Goal: Ask a question: Seek information or help from site administrators or community

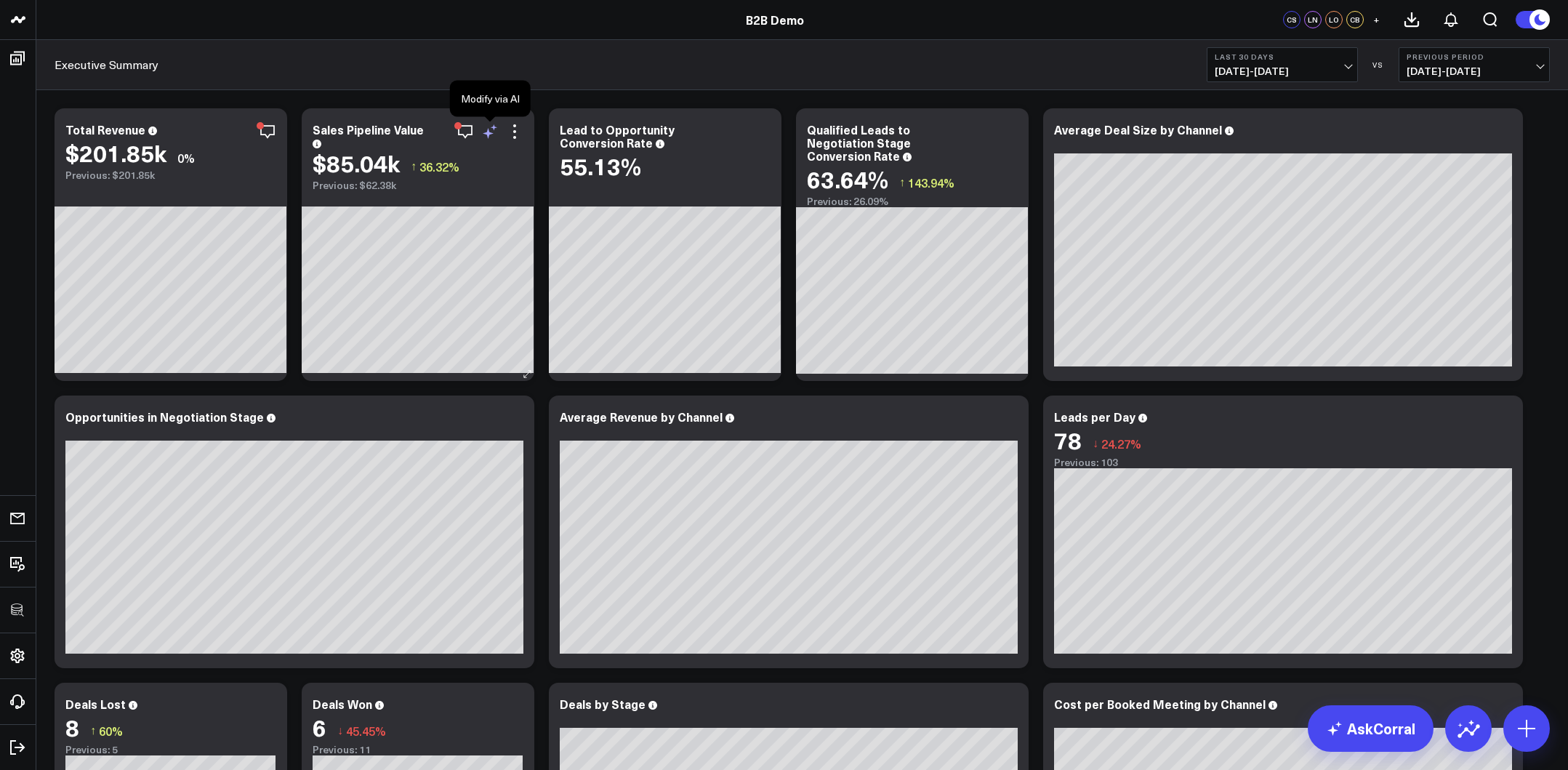
click at [487, 133] on icon at bounding box center [488, 133] width 11 height 11
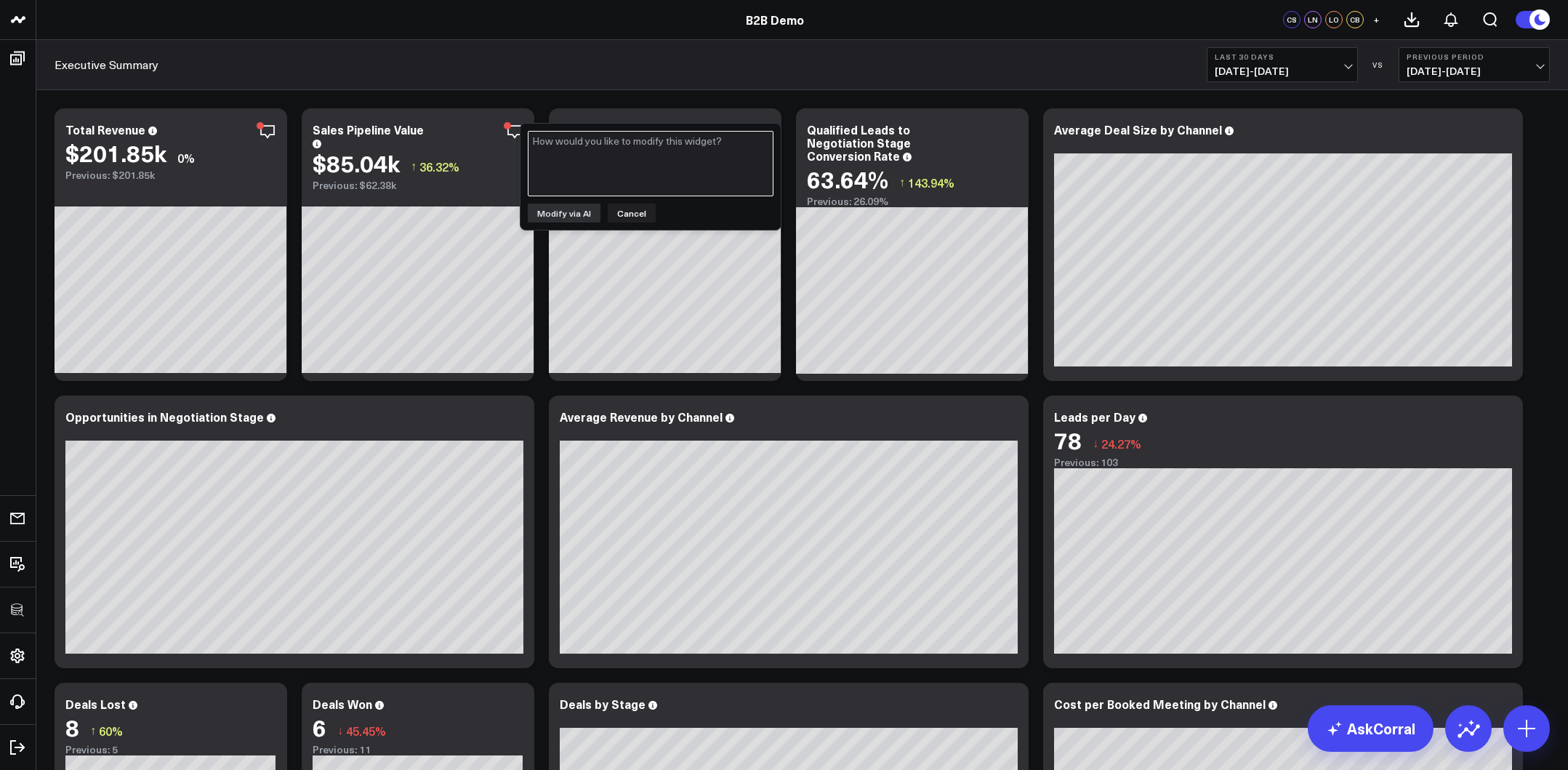
click at [675, 149] on textarea at bounding box center [650, 163] width 245 height 65
click at [635, 215] on button "Cancel" at bounding box center [632, 212] width 48 height 19
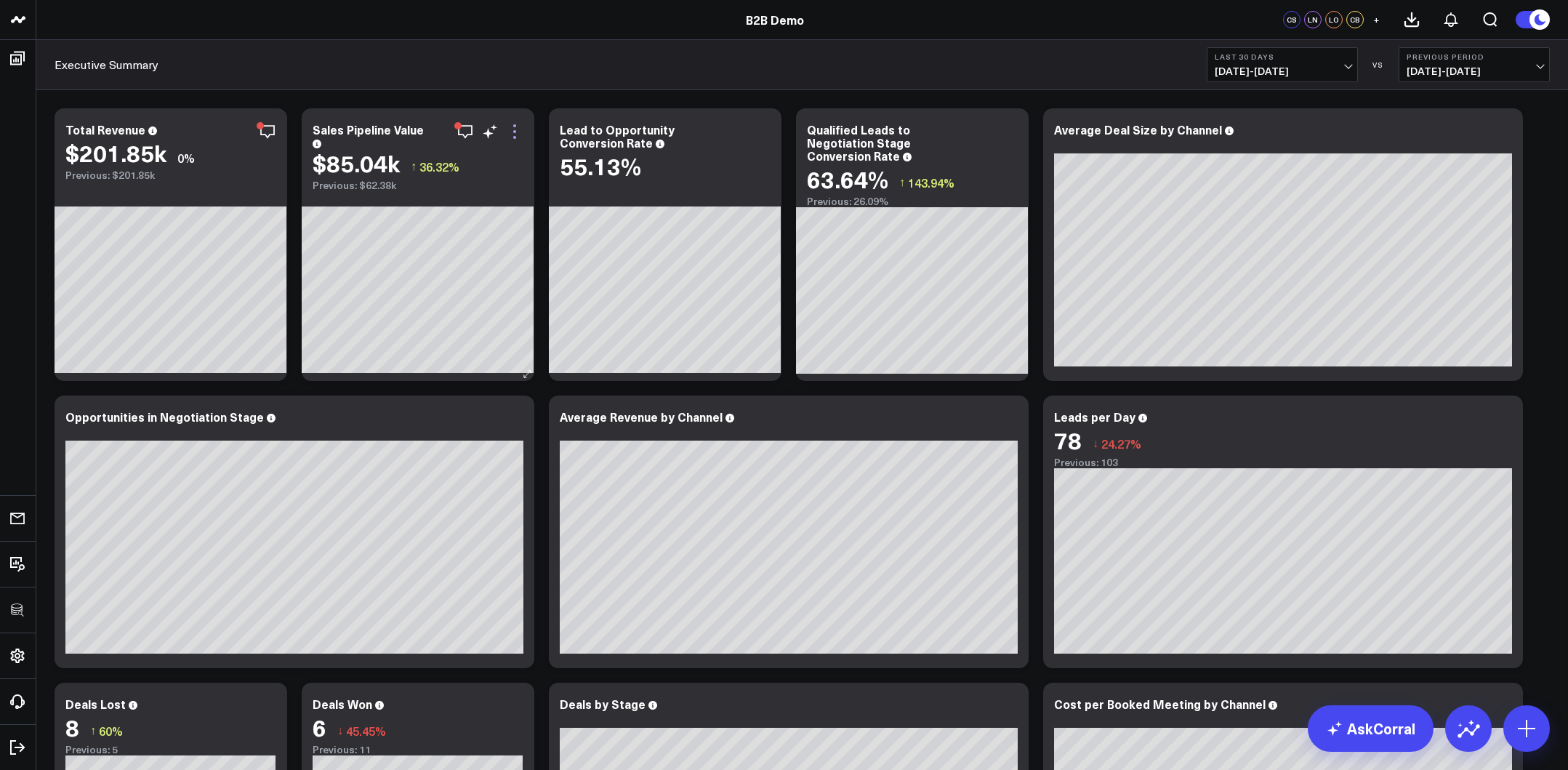
click at [517, 135] on icon at bounding box center [514, 131] width 17 height 17
click at [1361, 674] on link "AskCorral" at bounding box center [1370, 729] width 126 height 47
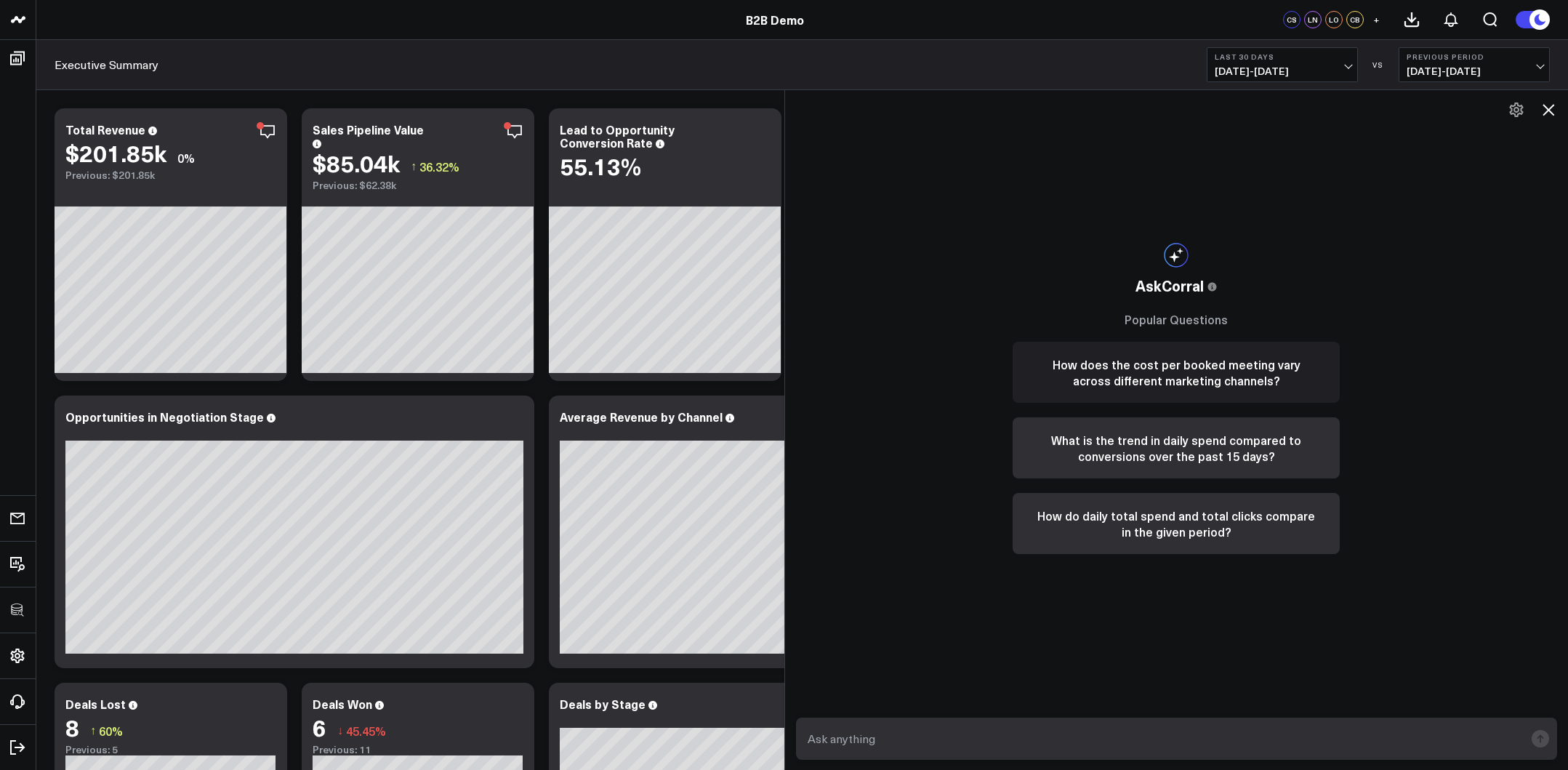
click at [1048, 361] on button "How does the cost per booked meeting vary across different marketing channels?" at bounding box center [1176, 372] width 327 height 61
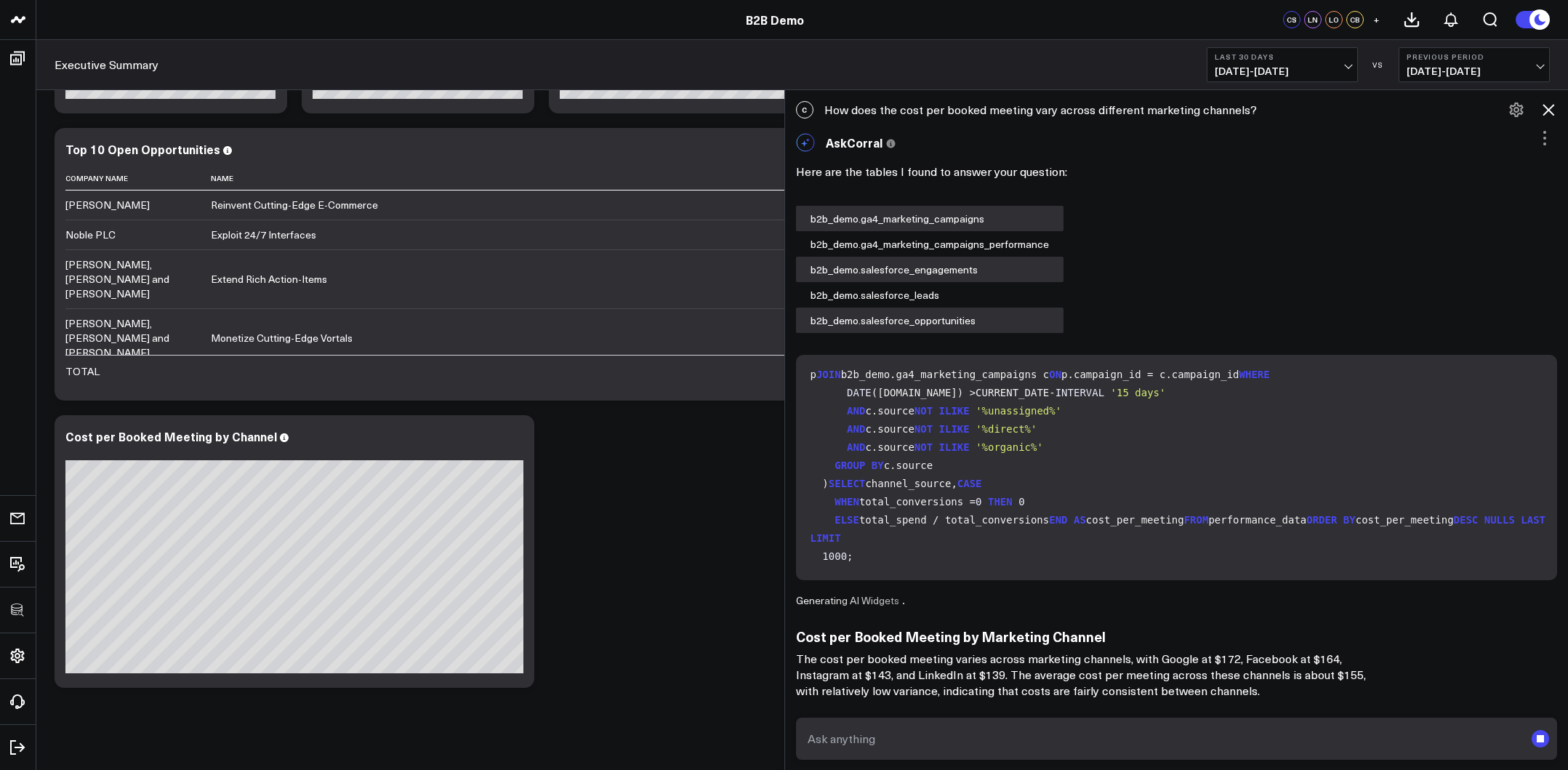
scroll to position [854, 0]
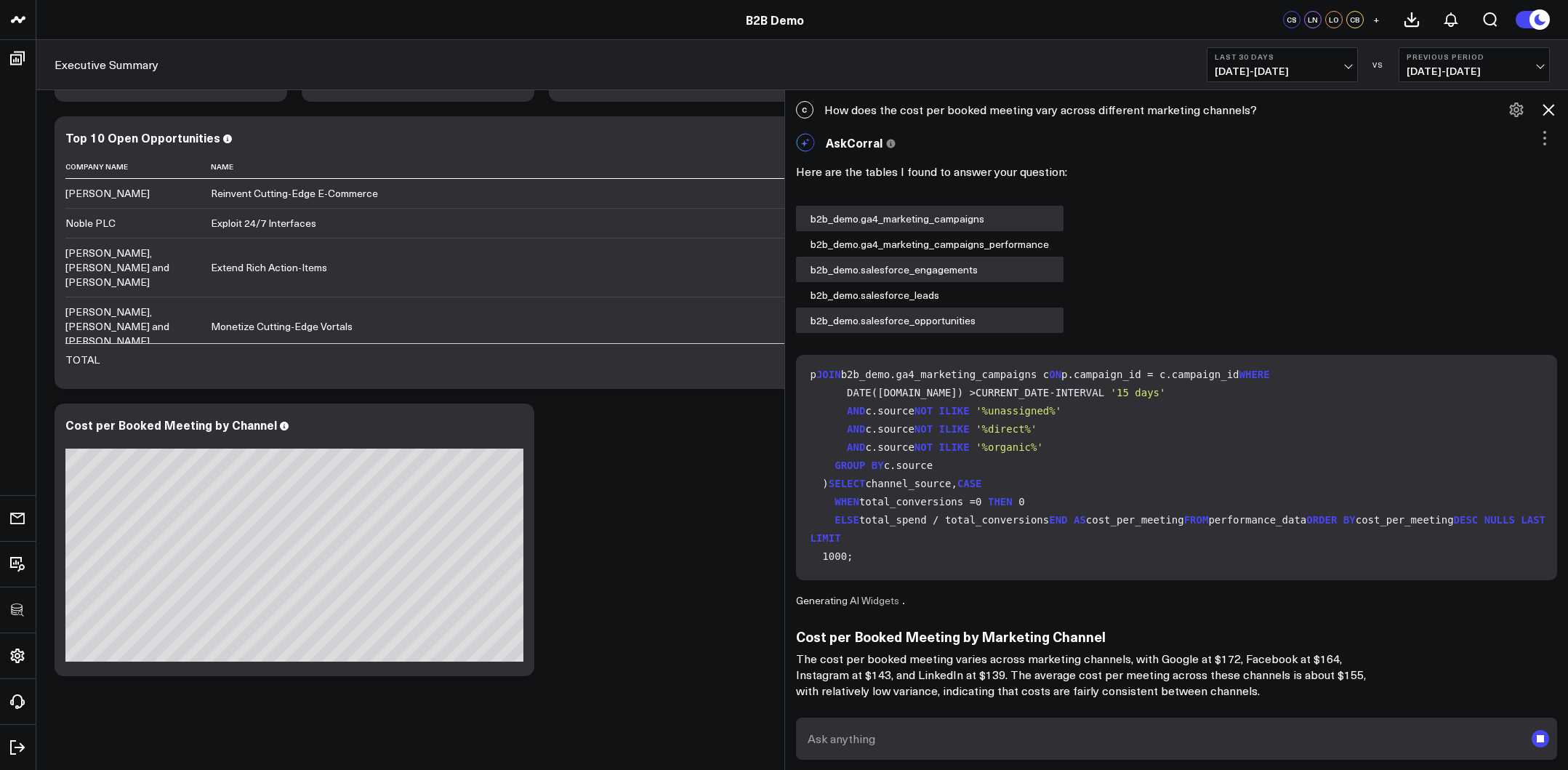
click at [1239, 650] on p "The cost per booked meeting varies across marketing channels, with Google at $1…" at bounding box center [1086, 674] width 581 height 48
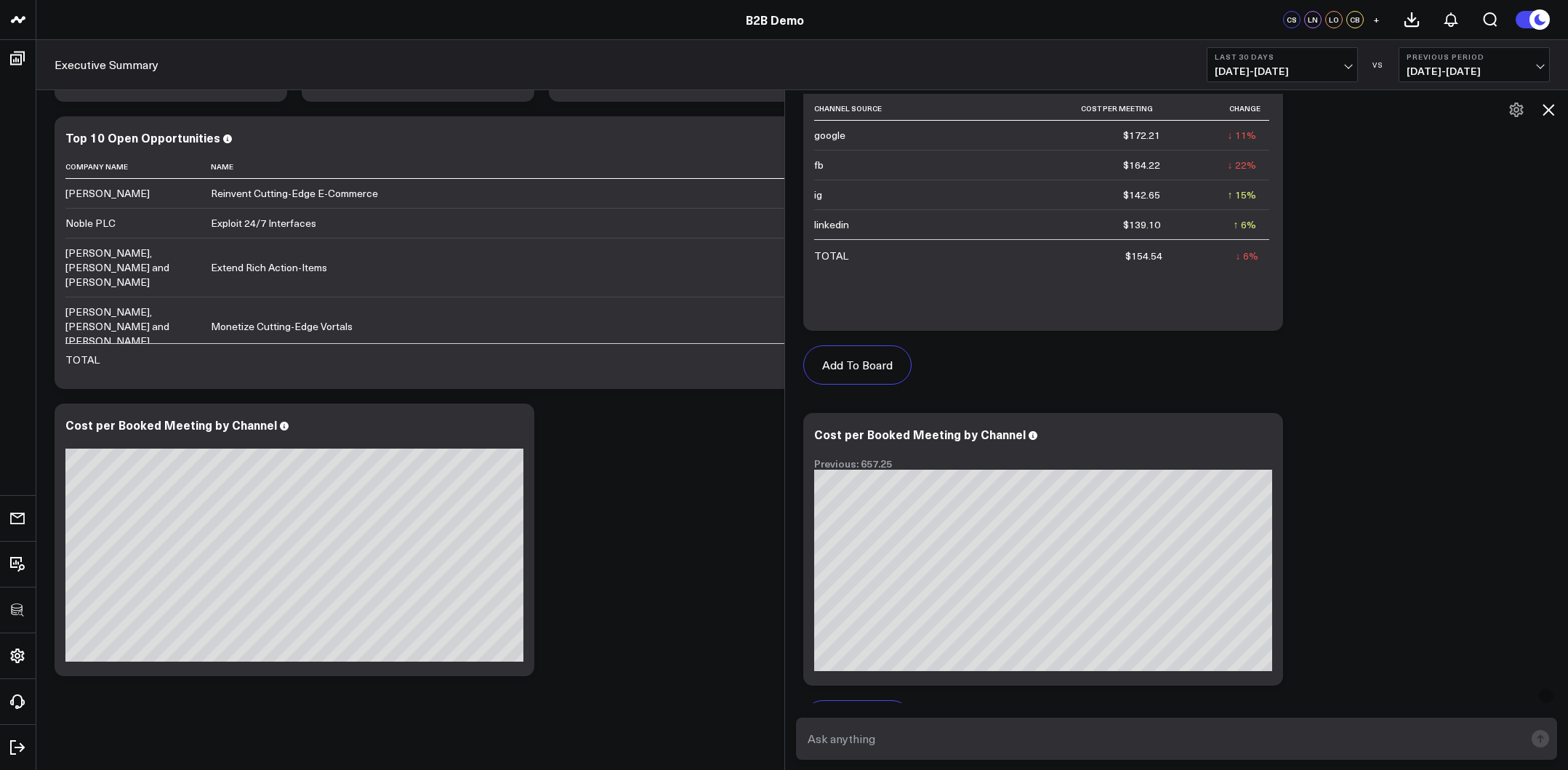
scroll to position [896, 0]
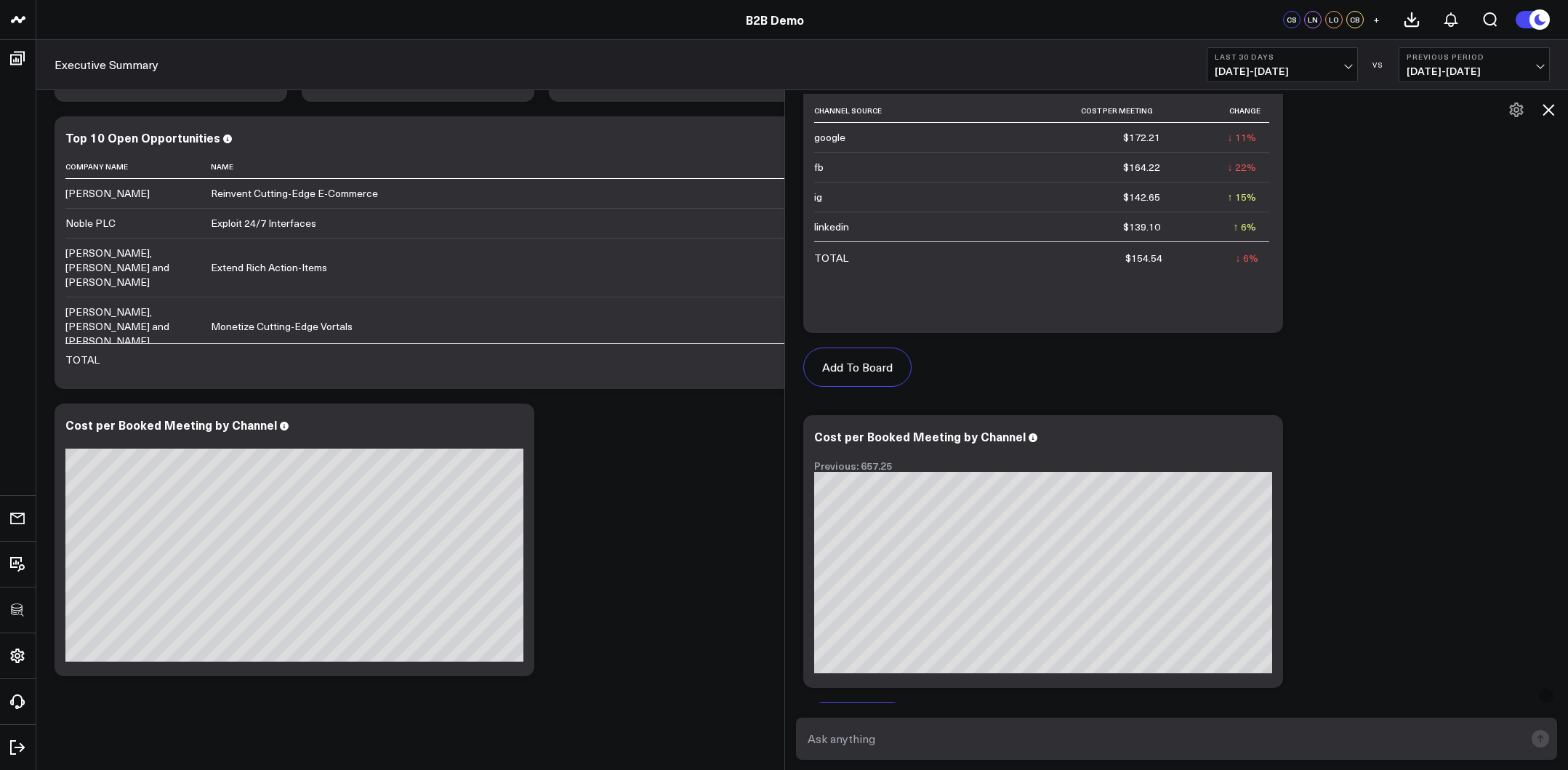
click at [1378, 114] on icon at bounding box center [1548, 109] width 17 height 17
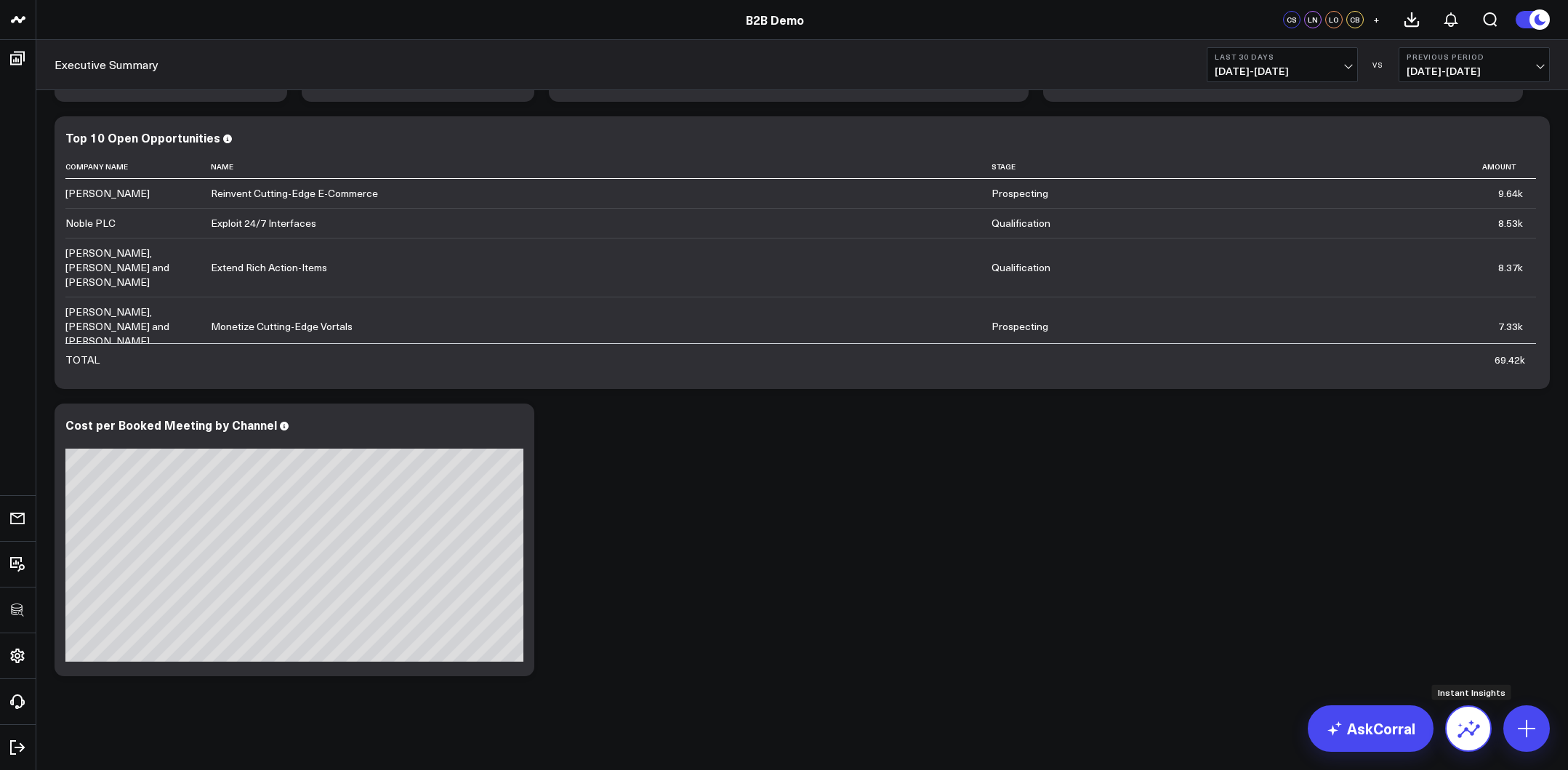
click at [1378, 674] on button at bounding box center [1469, 729] width 47 height 47
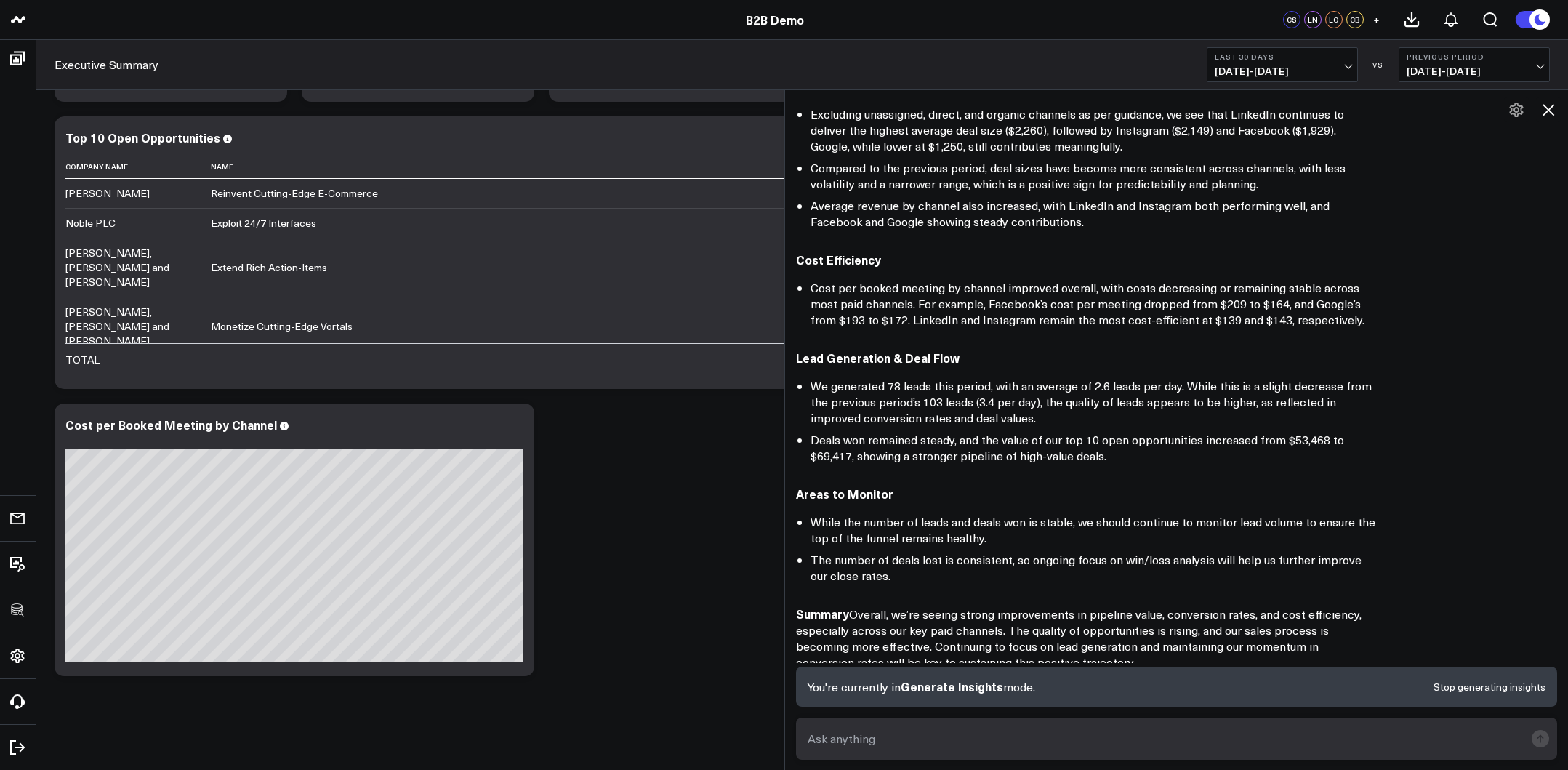
scroll to position [482, 0]
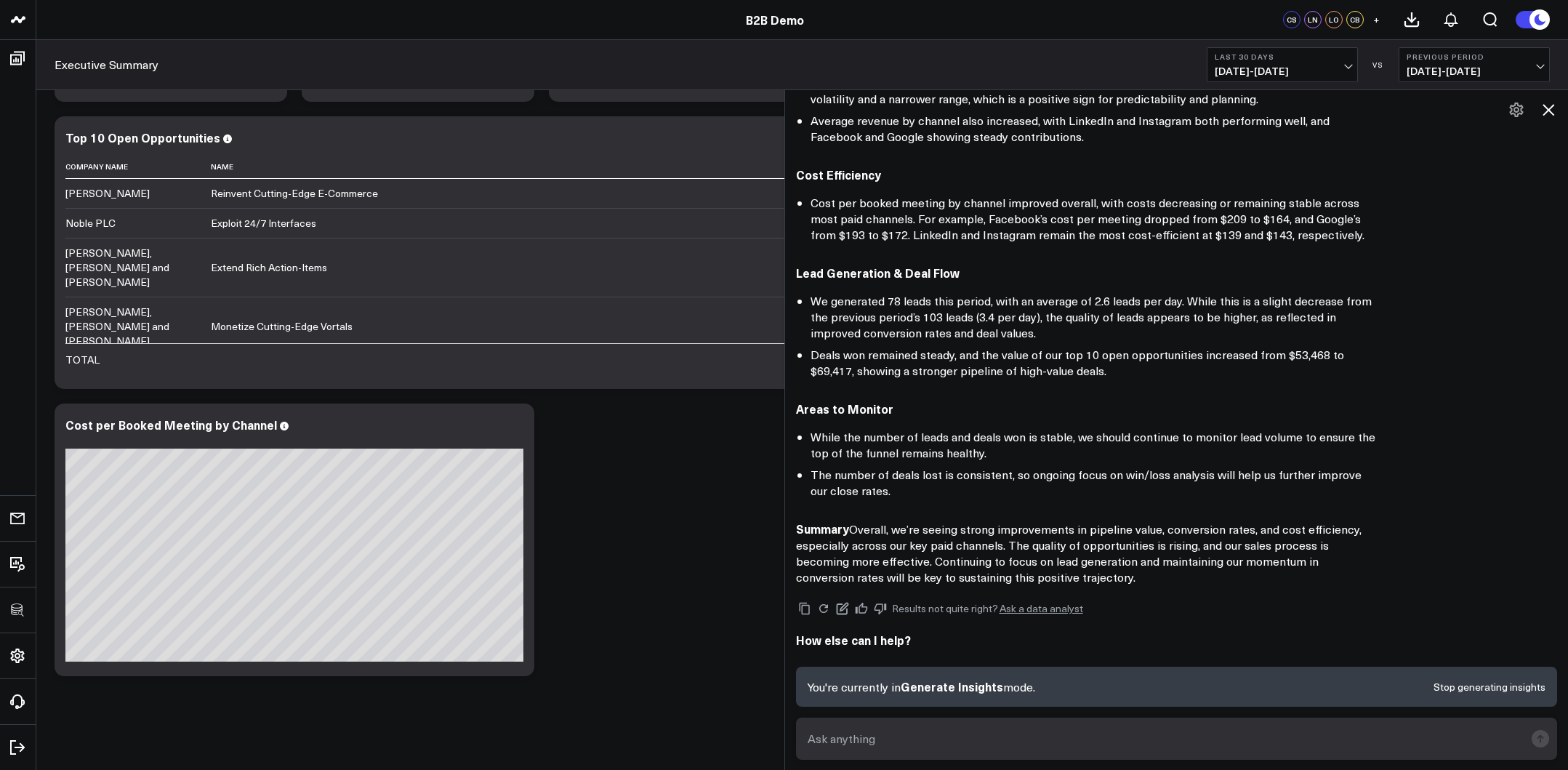
click at [1378, 108] on icon at bounding box center [1548, 109] width 17 height 17
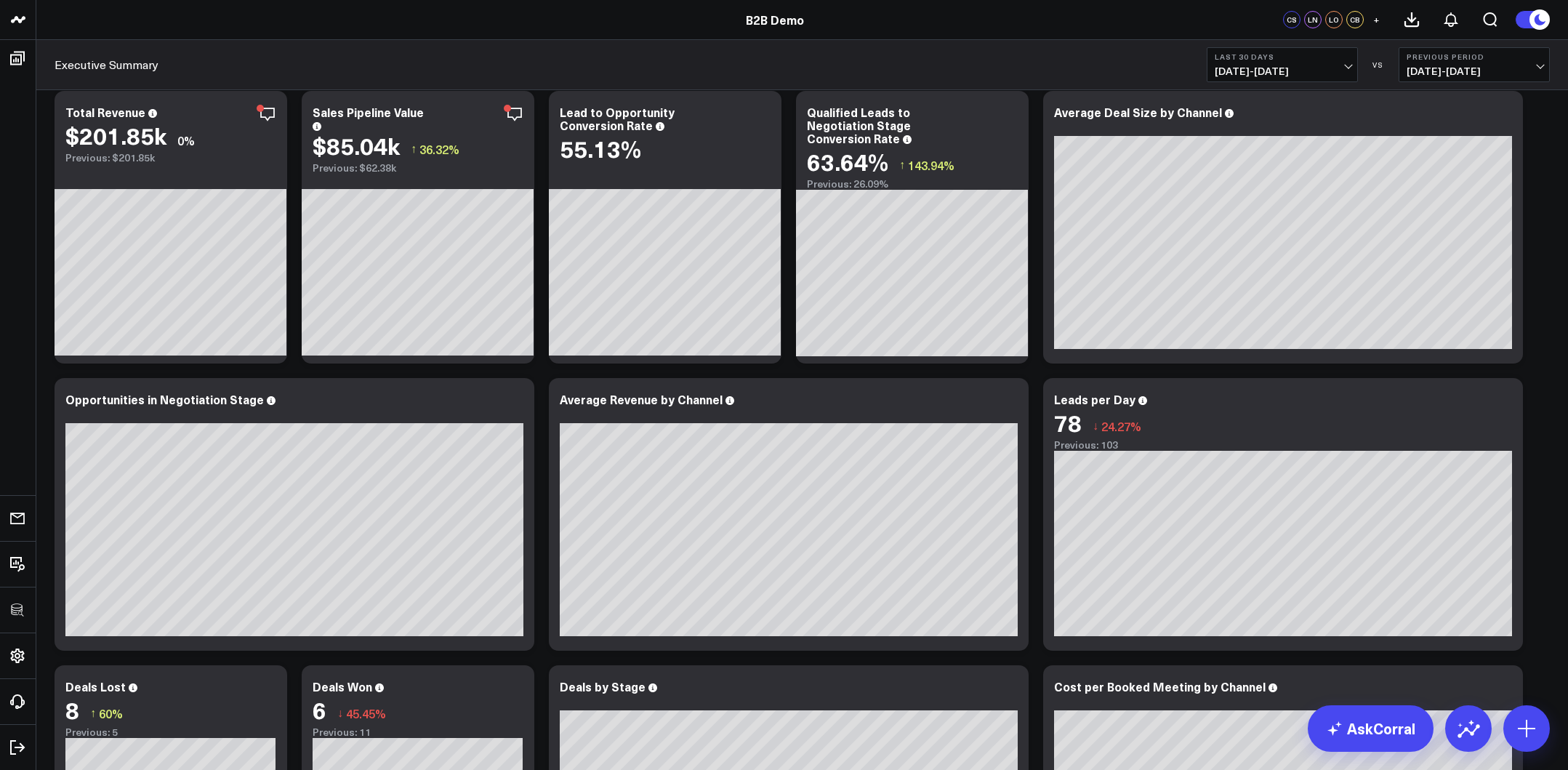
scroll to position [0, 0]
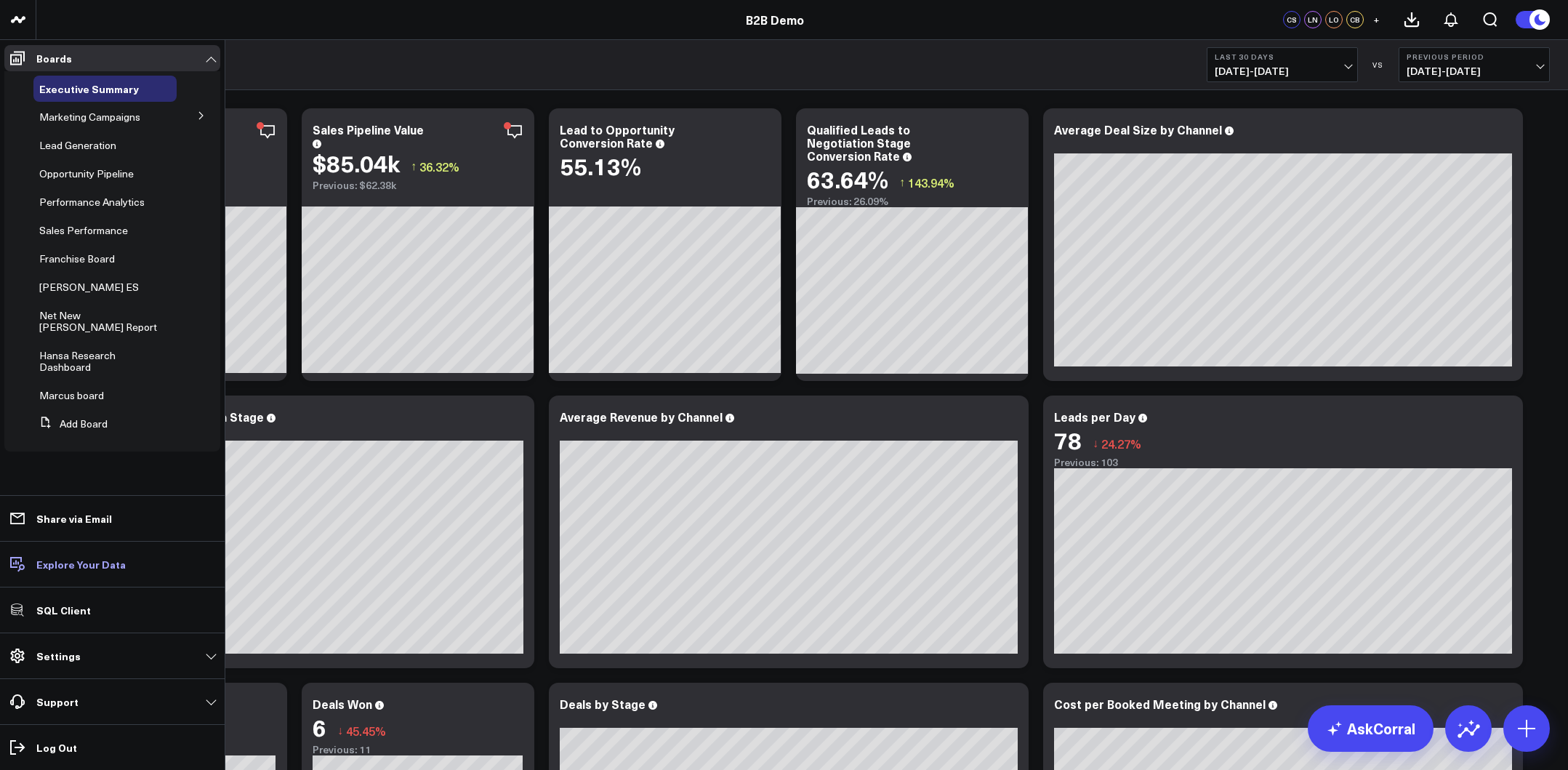
click at [111, 562] on p "Explore Your Data" at bounding box center [81, 564] width 90 height 11
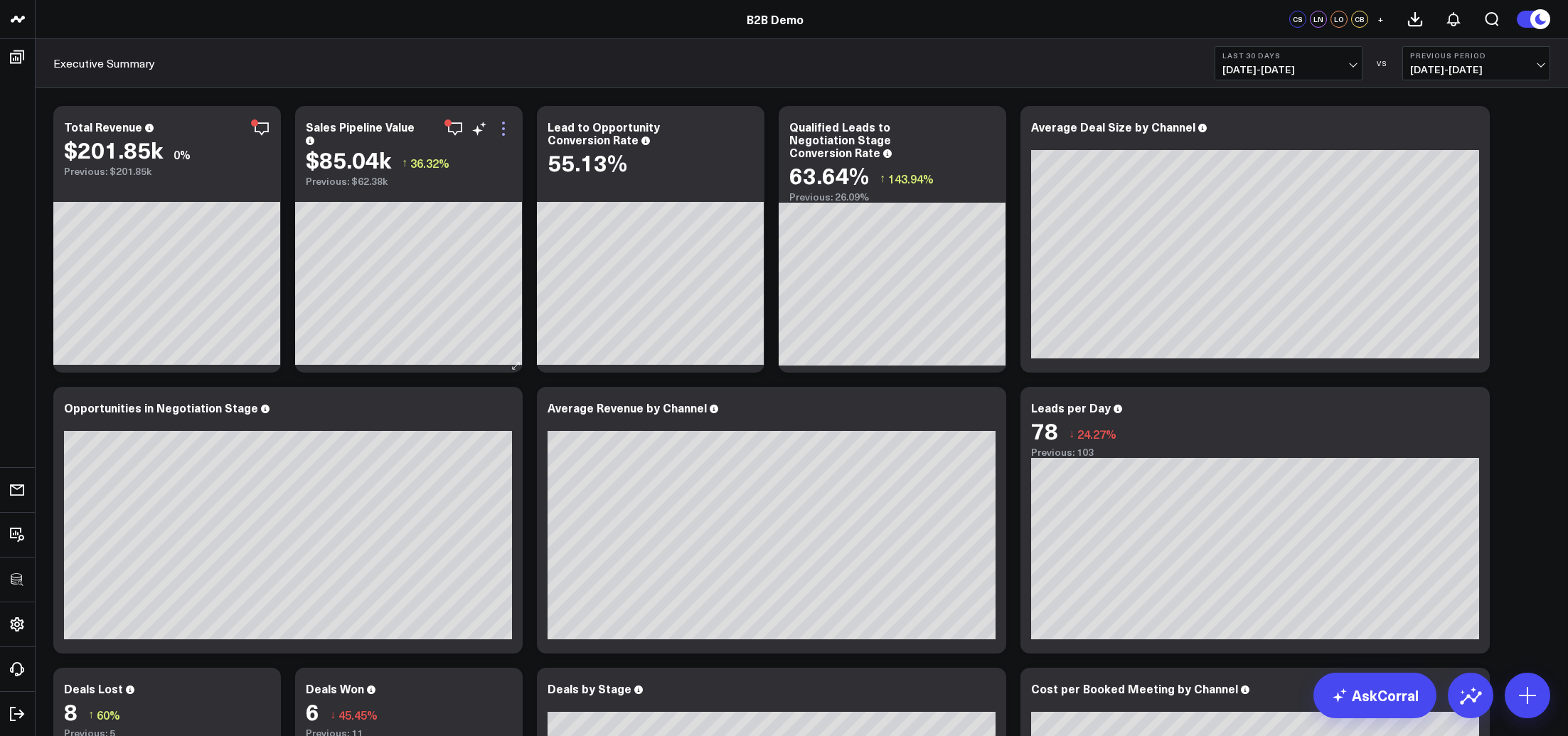
click at [506, 133] on icon at bounding box center [503, 128] width 17 height 17
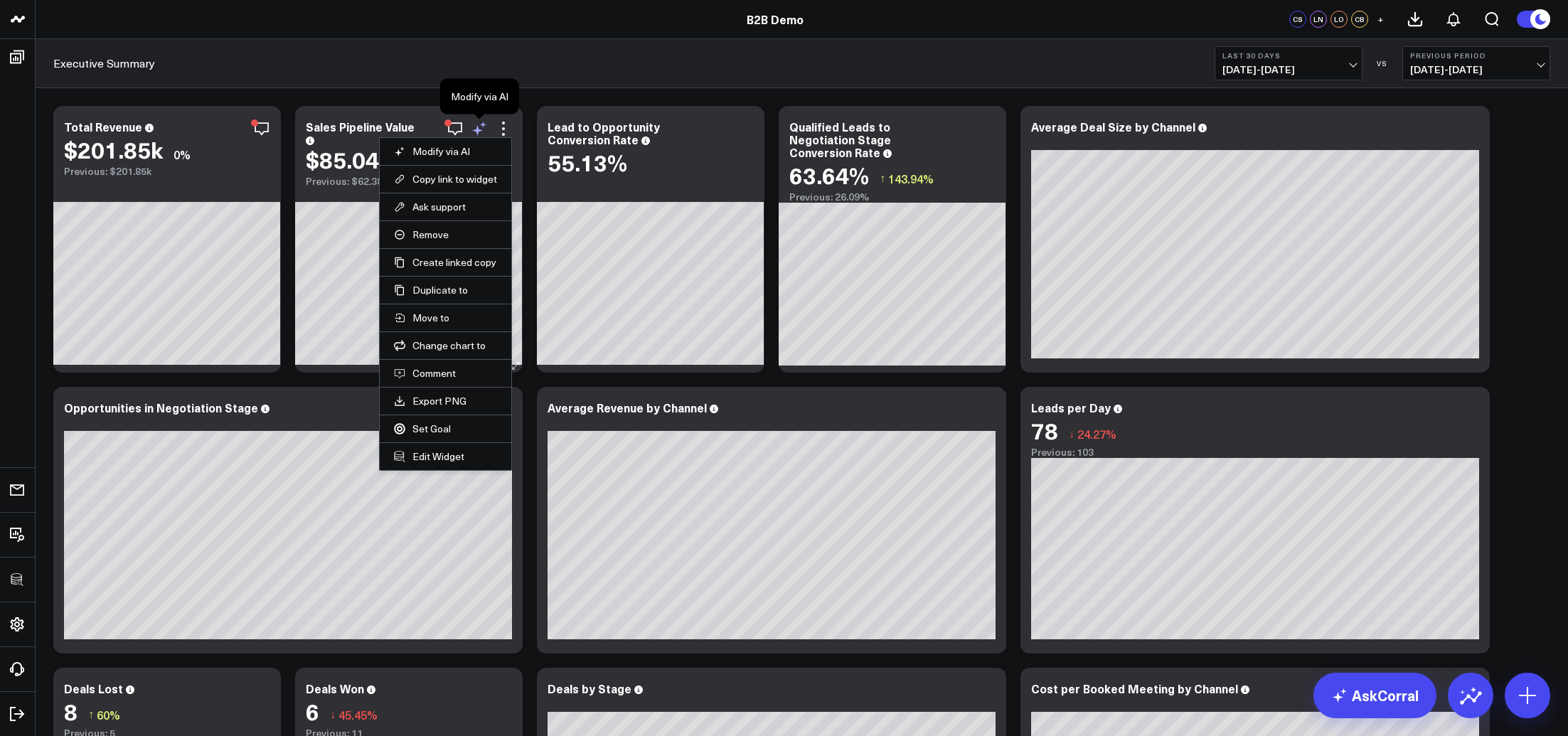
click at [485, 126] on icon at bounding box center [479, 128] width 17 height 17
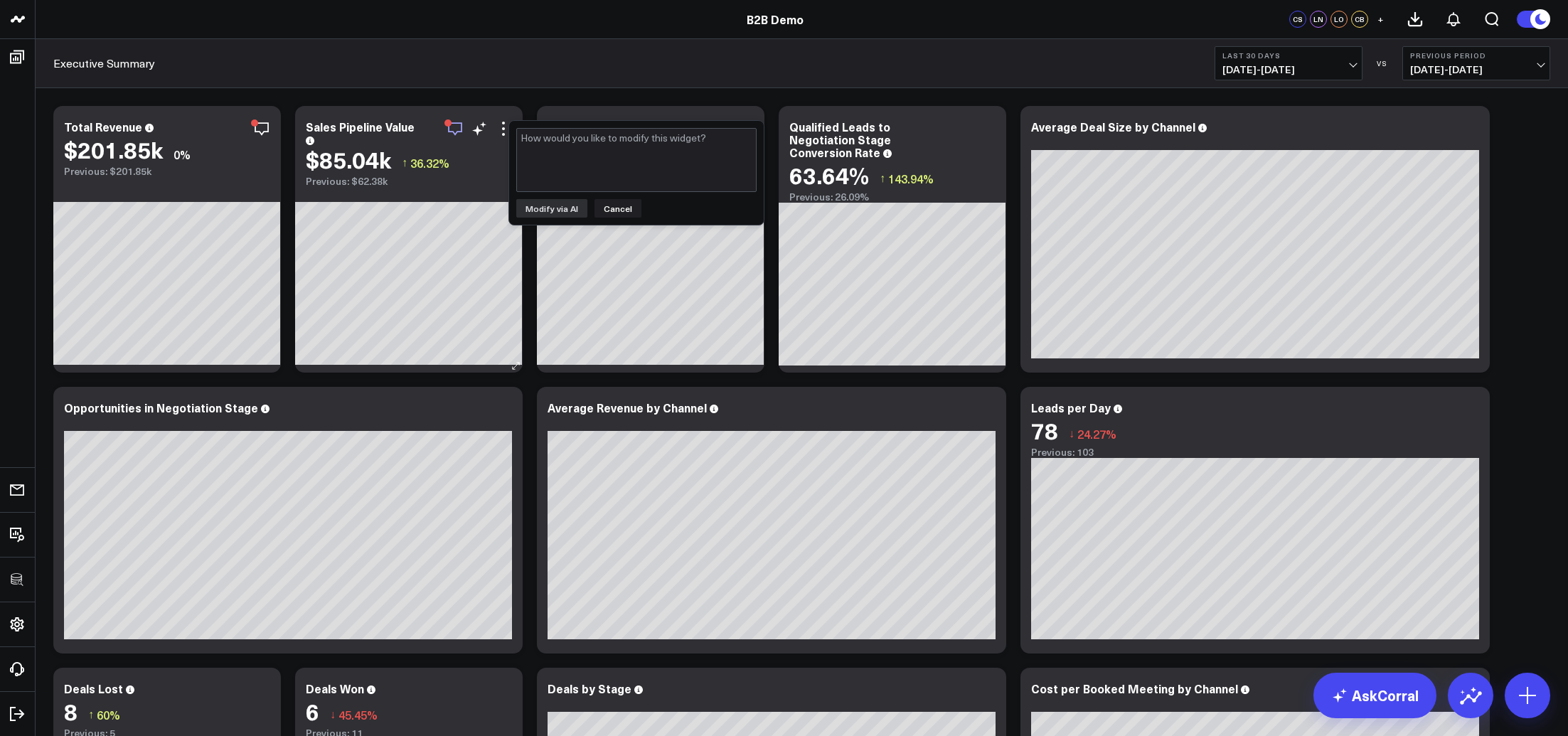
click at [457, 125] on icon "button" at bounding box center [454, 128] width 17 height 17
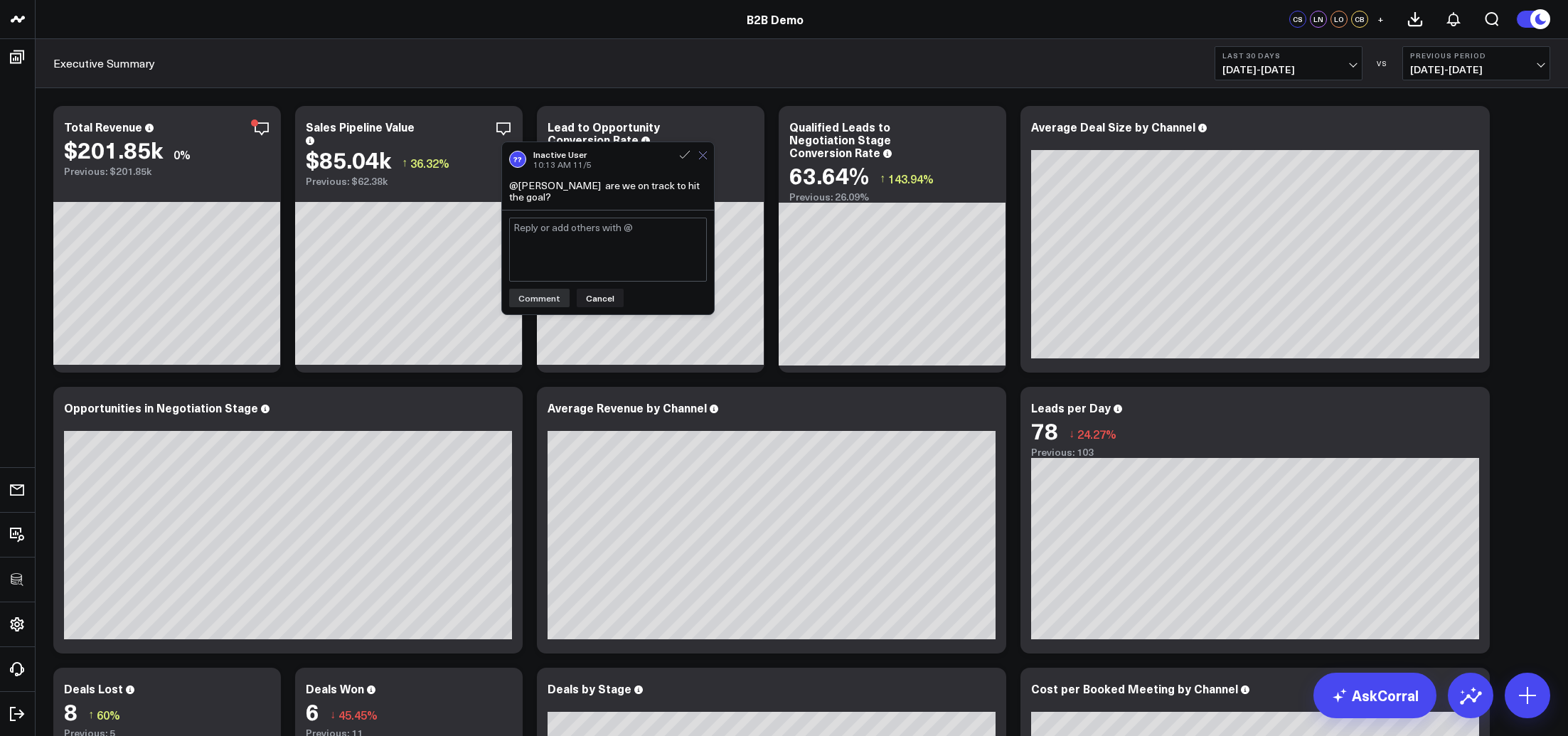
click at [705, 154] on icon at bounding box center [703, 155] width 10 height 10
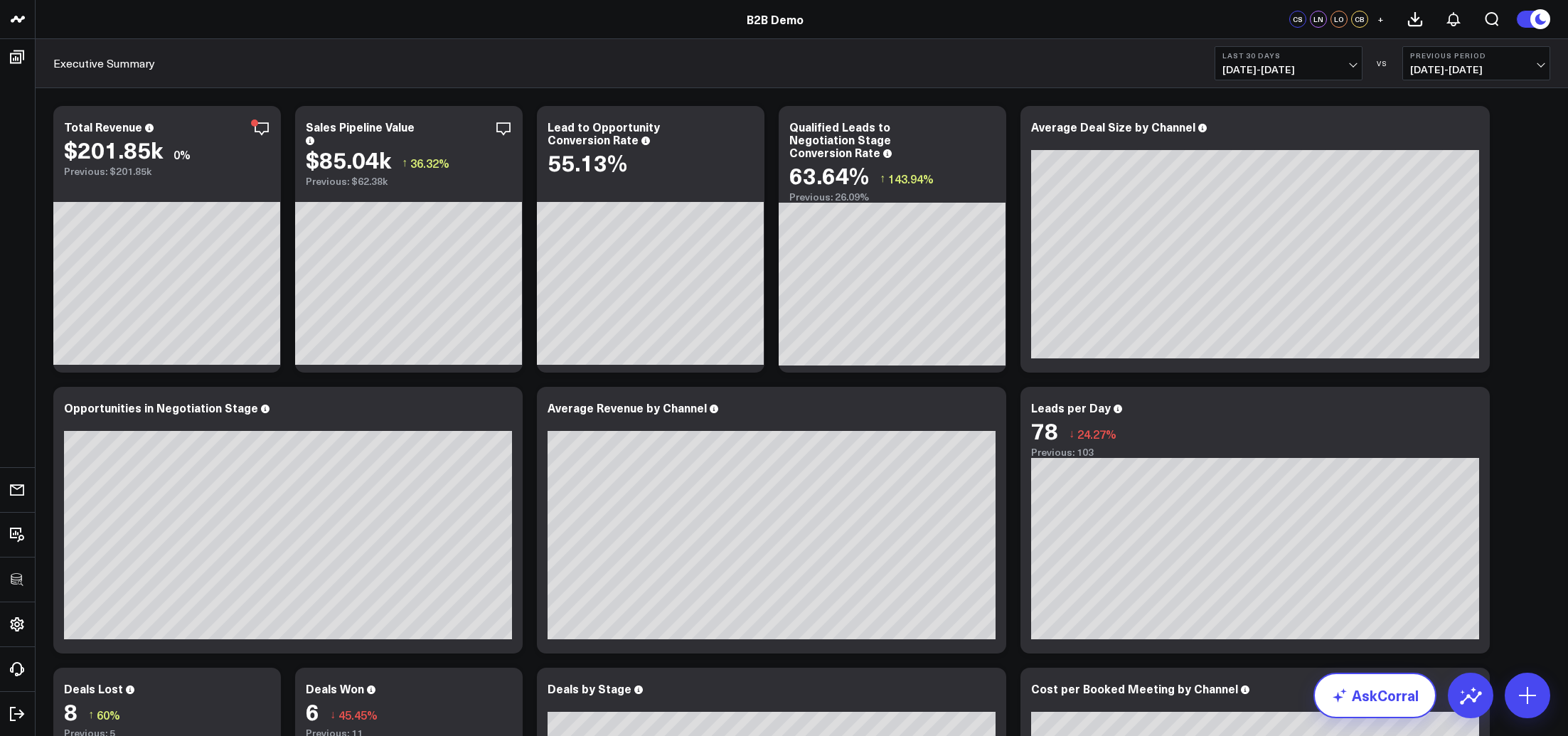
click at [1348, 659] on link "AskCorral" at bounding box center [1374, 695] width 123 height 46
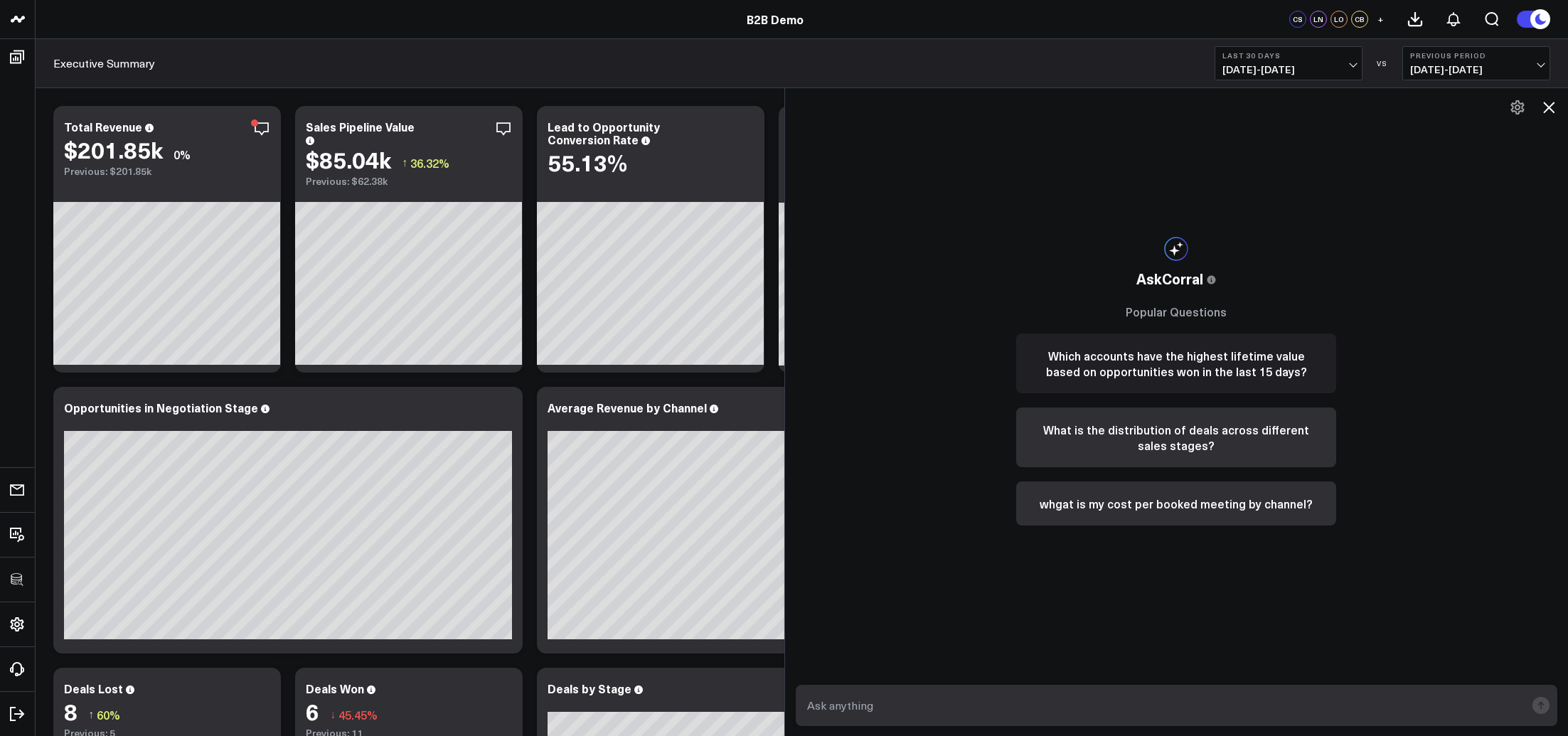
click at [1104, 377] on button "Which accounts have the highest lifetime value based on opportunities won in th…" at bounding box center [1176, 363] width 320 height 60
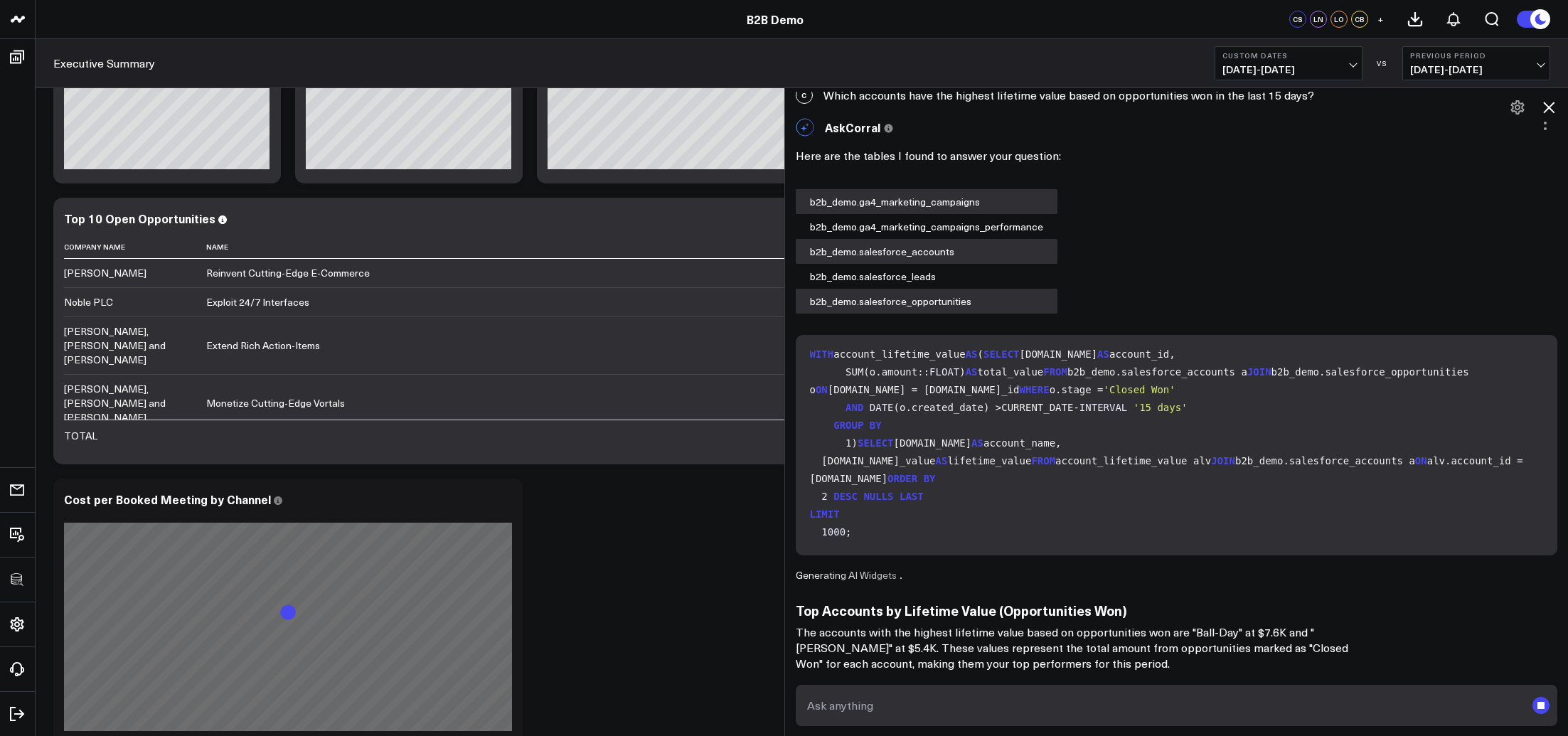
scroll to position [852, 0]
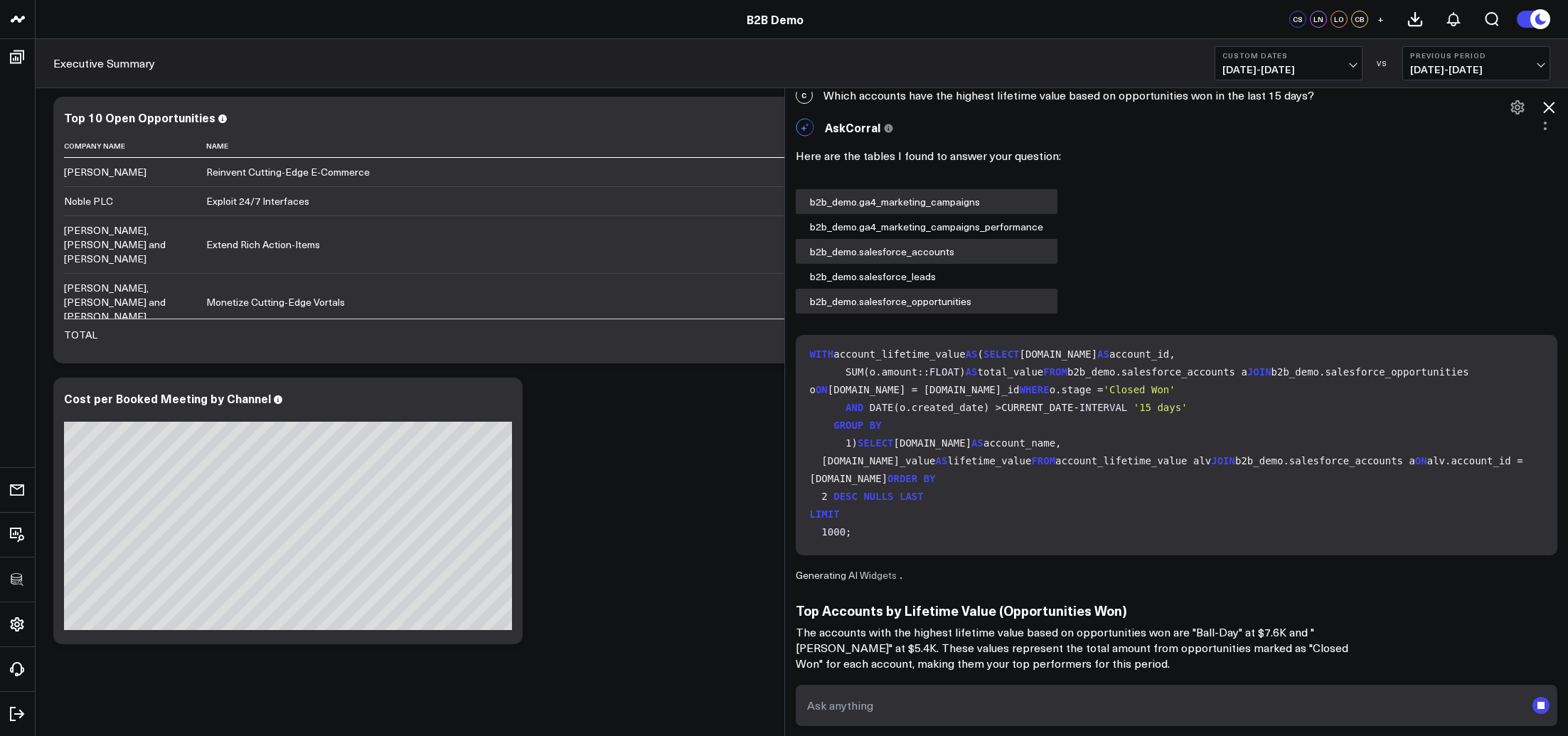
click at [1240, 615] on h3 "Top Accounts by Lifetime Value (Opportunities Won)" at bounding box center [1080, 610] width 569 height 15
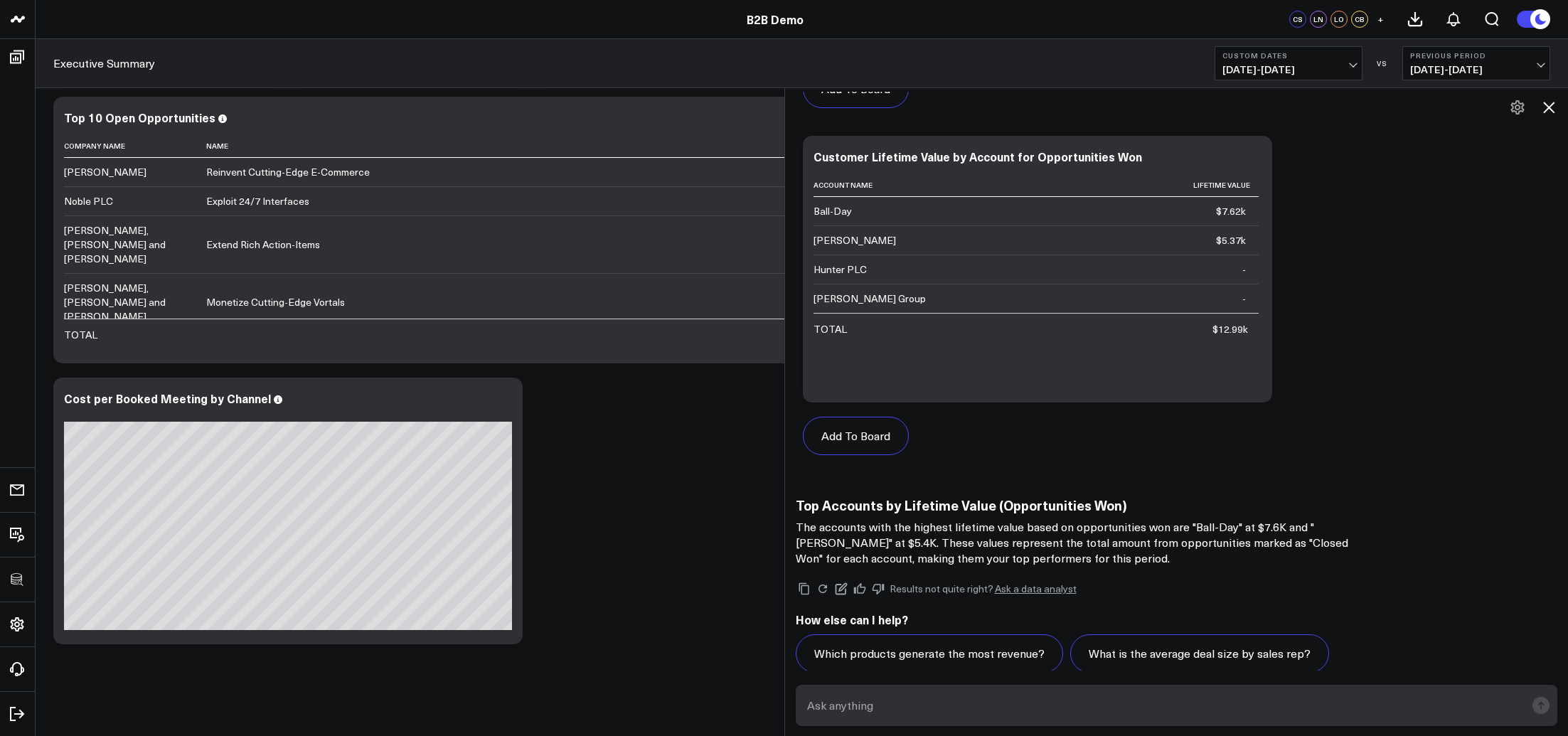
scroll to position [860, 0]
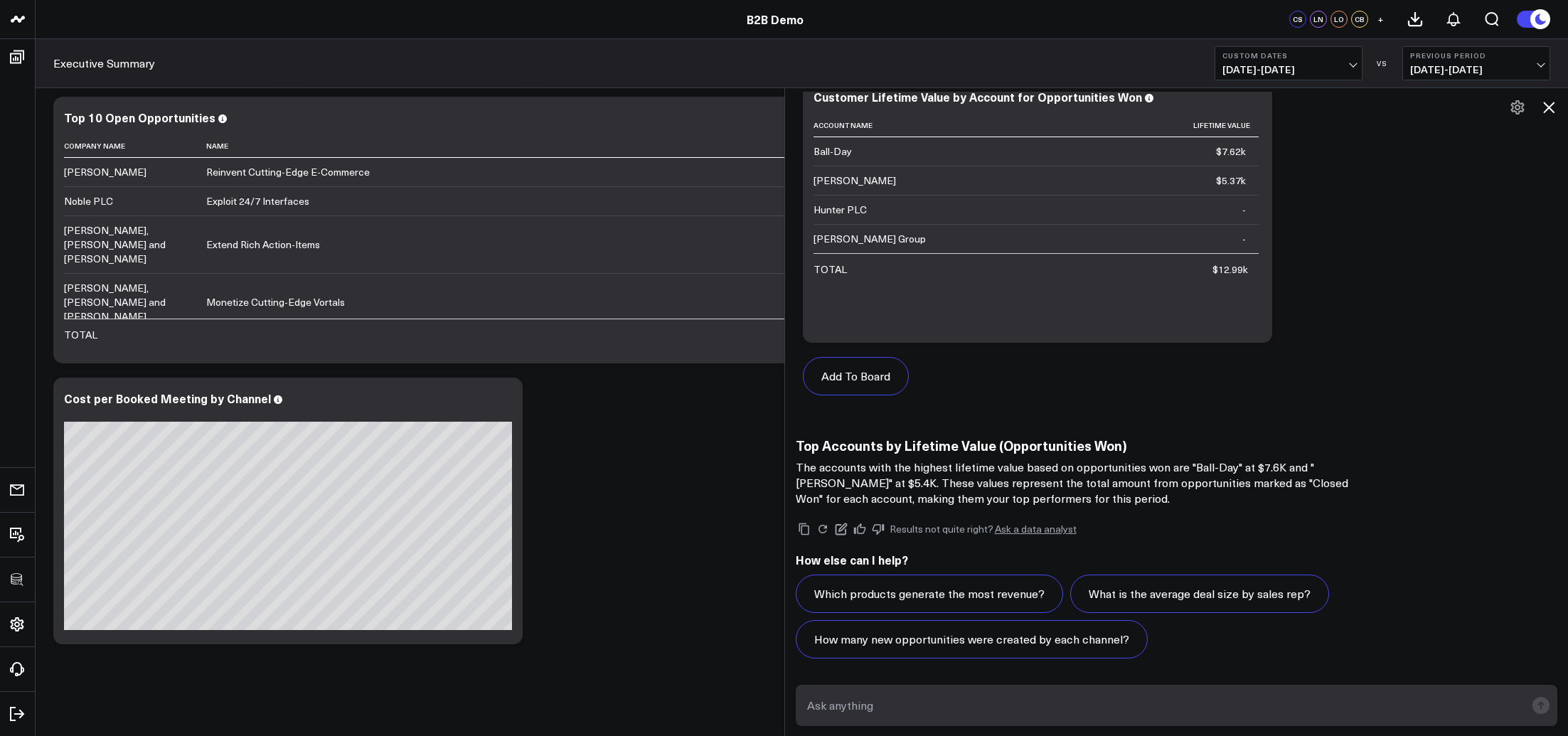
click at [1348, 105] on icon at bounding box center [1548, 107] width 17 height 17
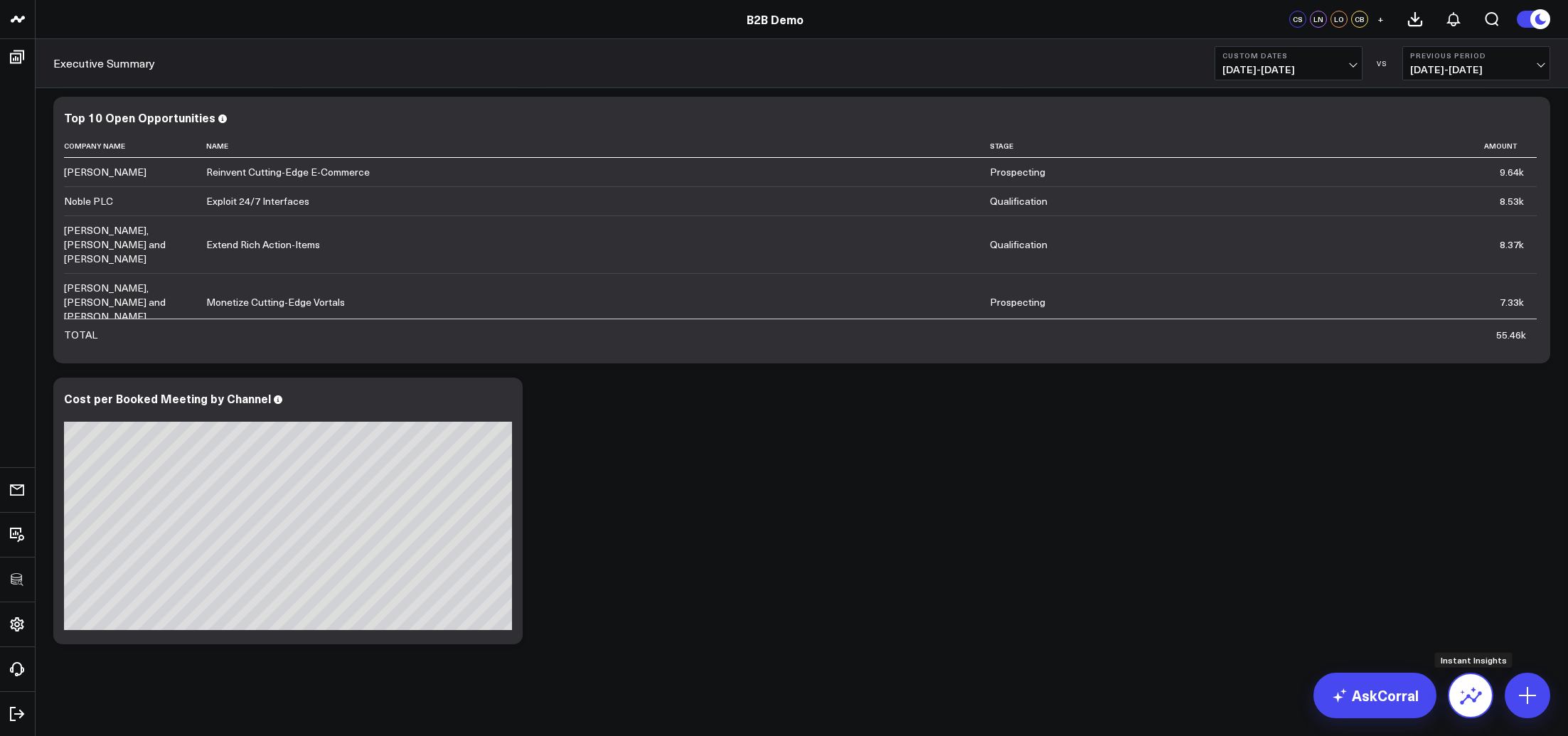
click at [1348, 659] on icon at bounding box center [1470, 695] width 23 height 23
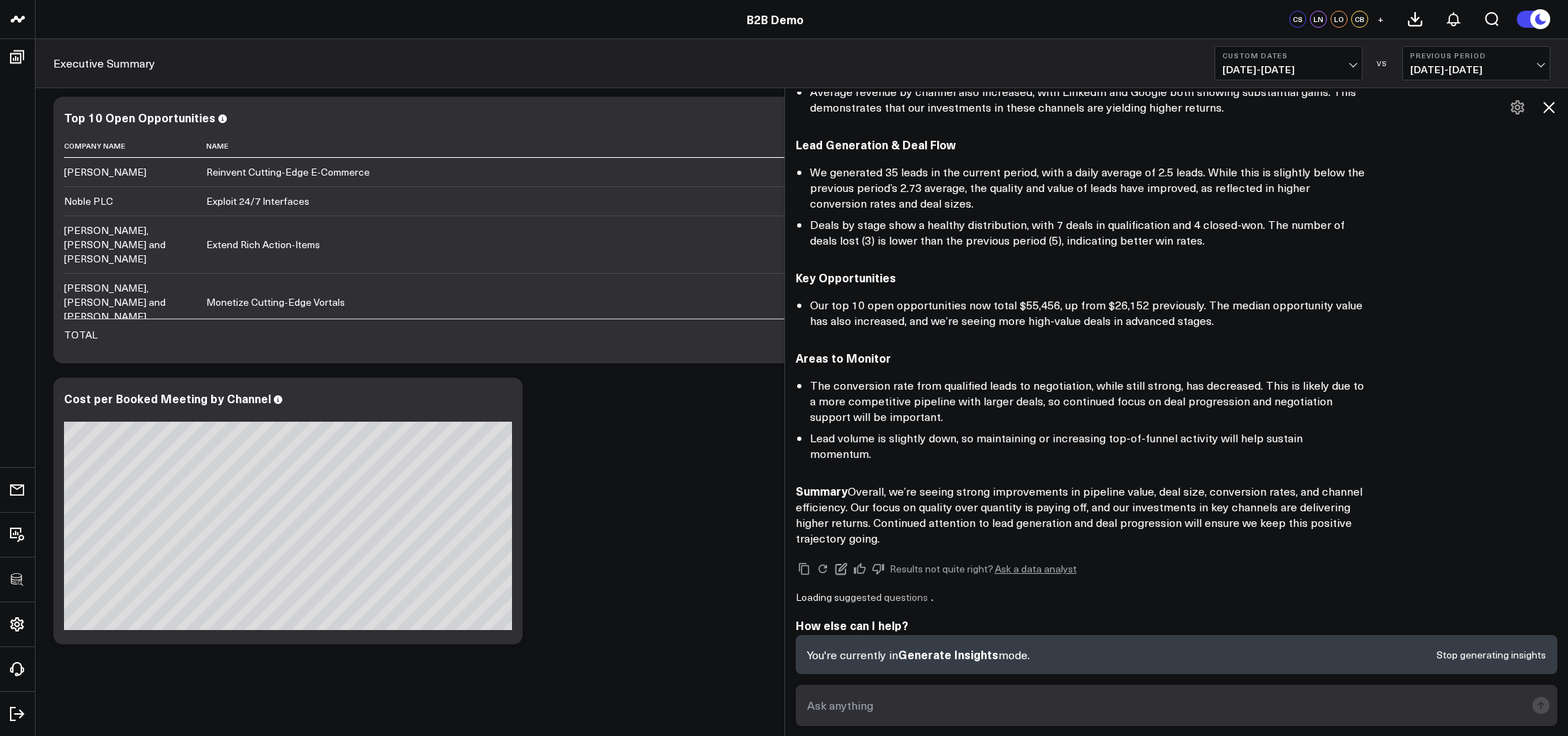
scroll to position [504, 0]
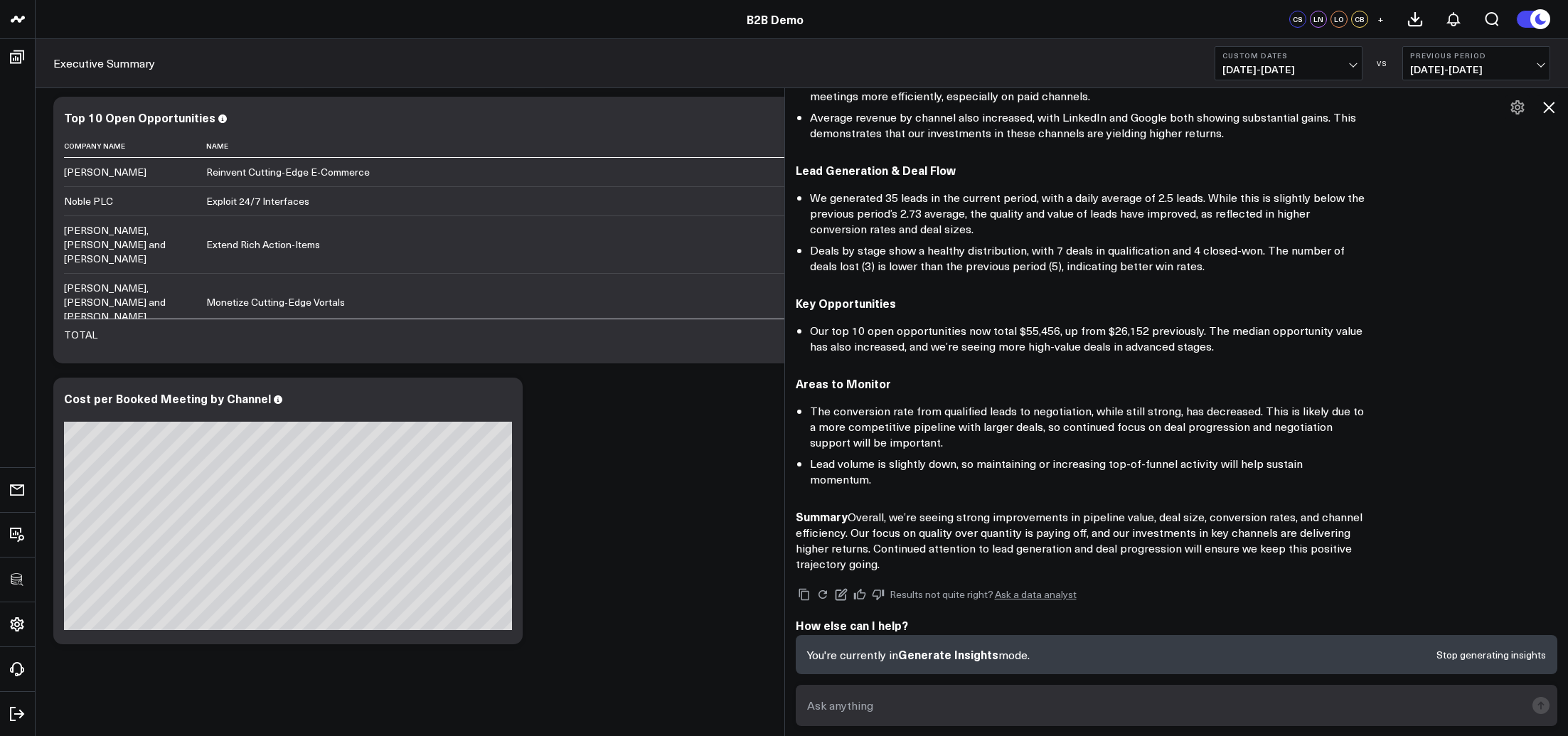
click at [1348, 104] on icon at bounding box center [1548, 107] width 17 height 17
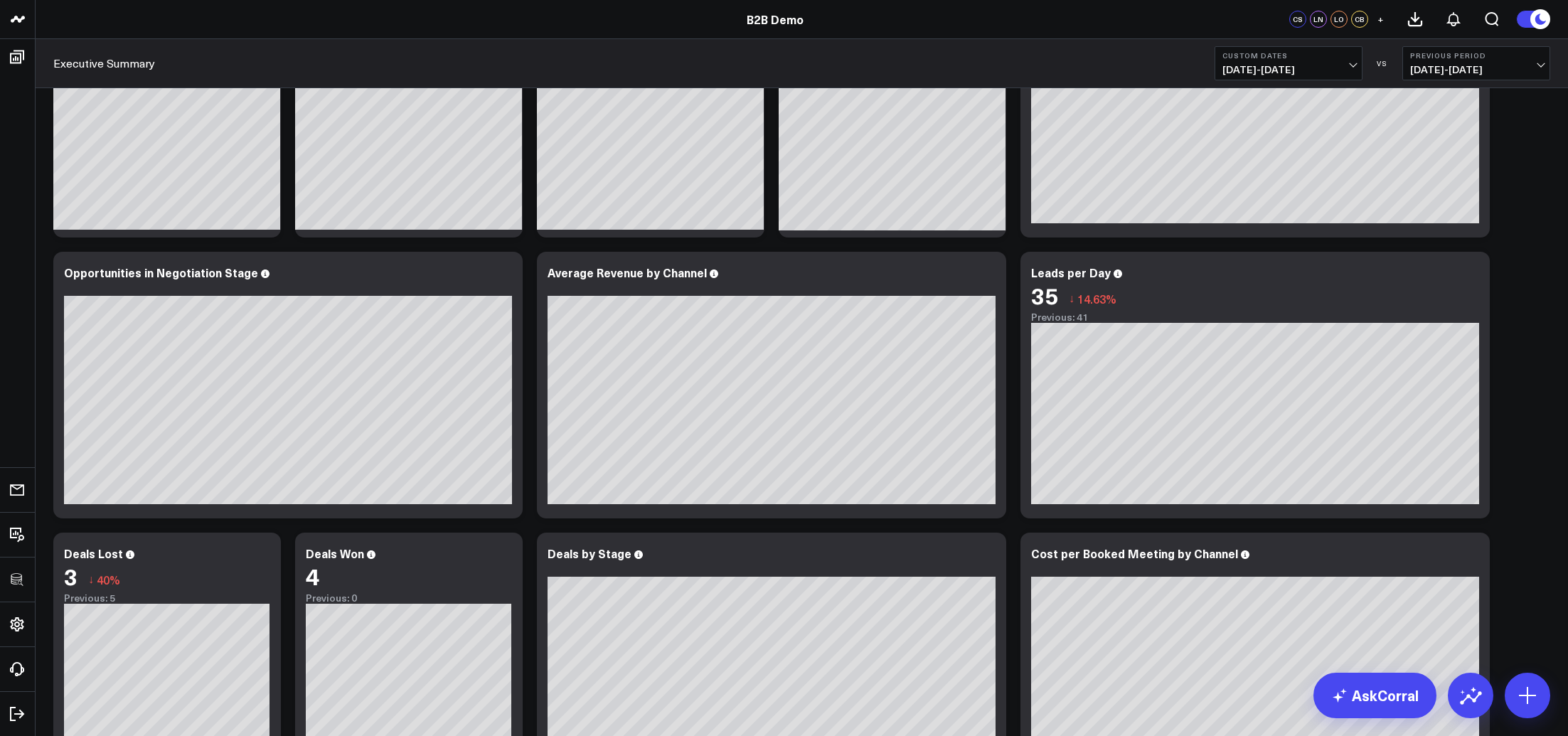
scroll to position [0, 0]
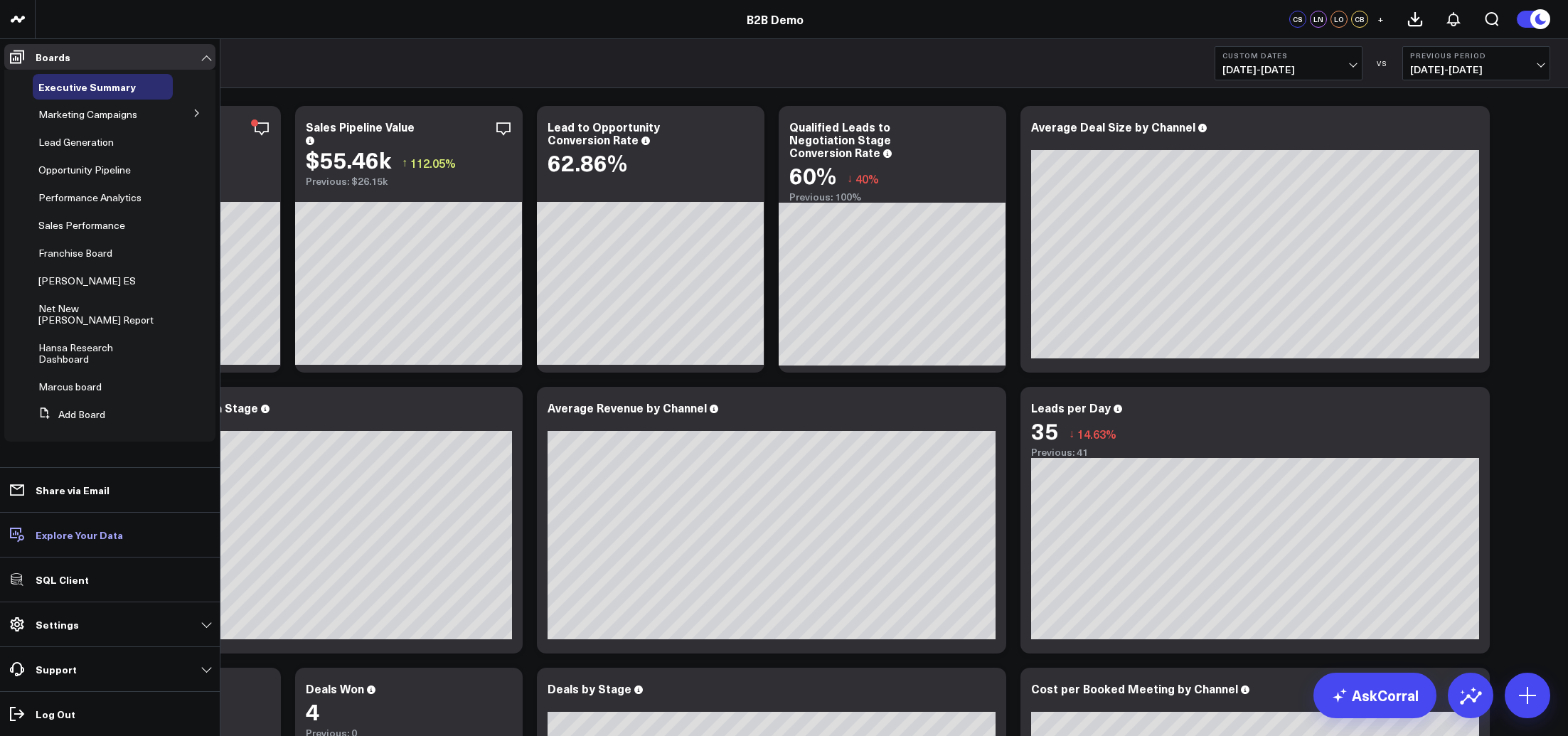
click at [74, 527] on link "Explore Your Data" at bounding box center [110, 535] width 211 height 26
